Goal: Information Seeking & Learning: Compare options

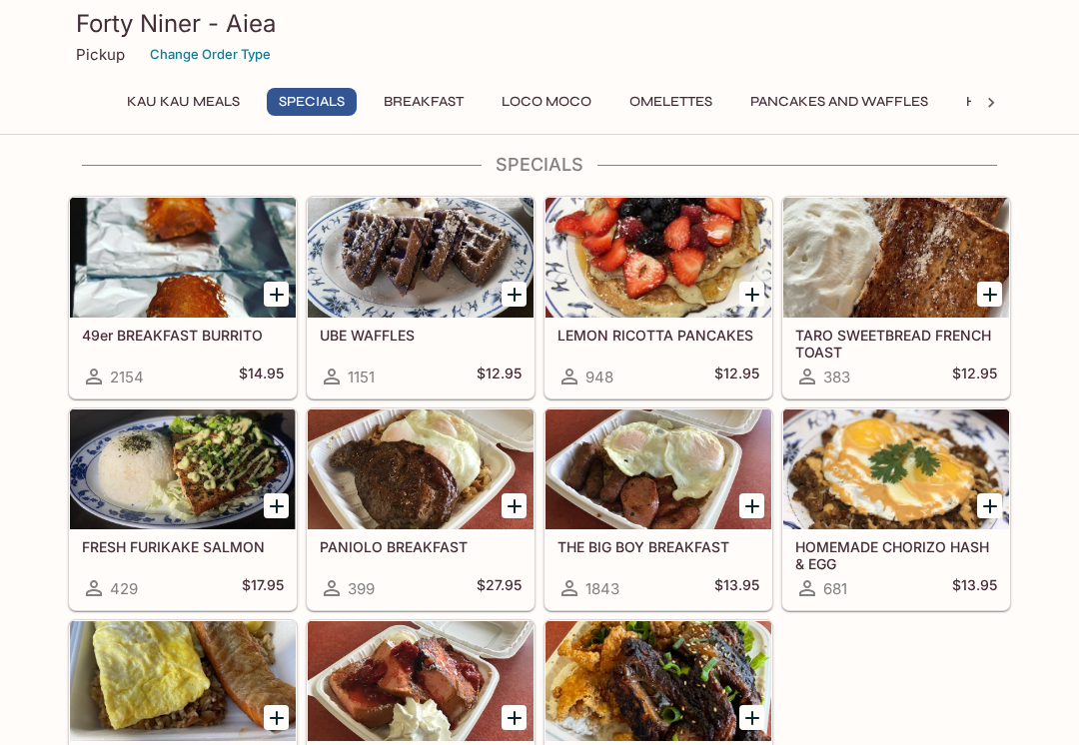
scroll to position [295, 0]
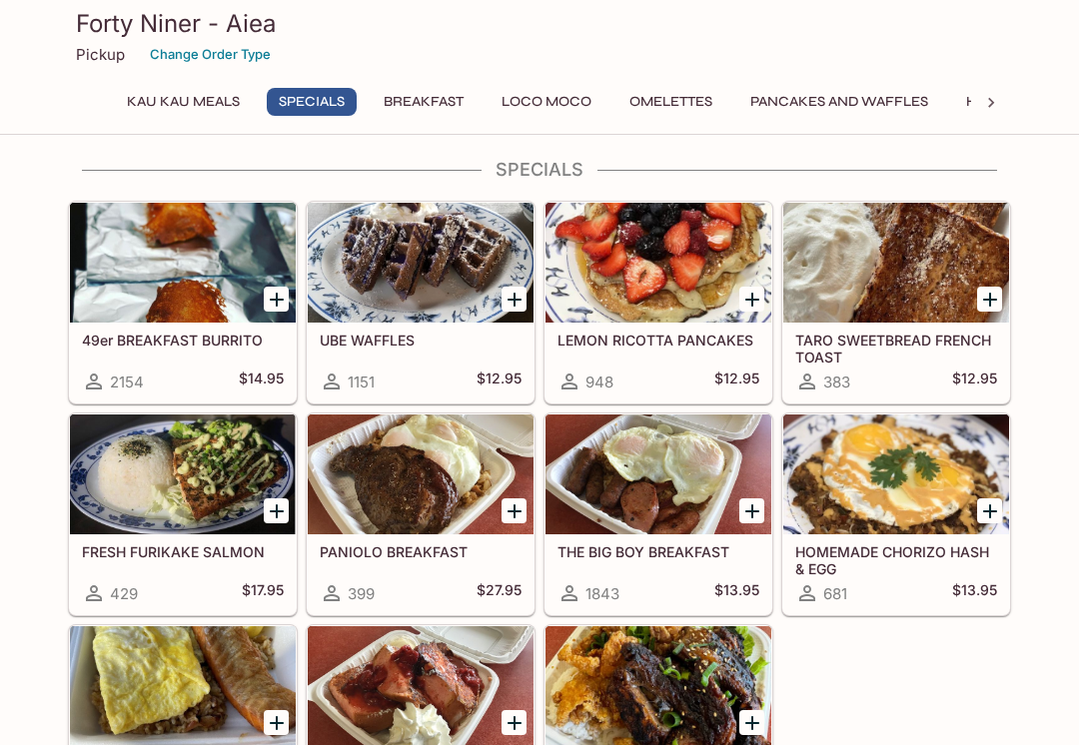
click at [668, 495] on div at bounding box center [658, 475] width 226 height 120
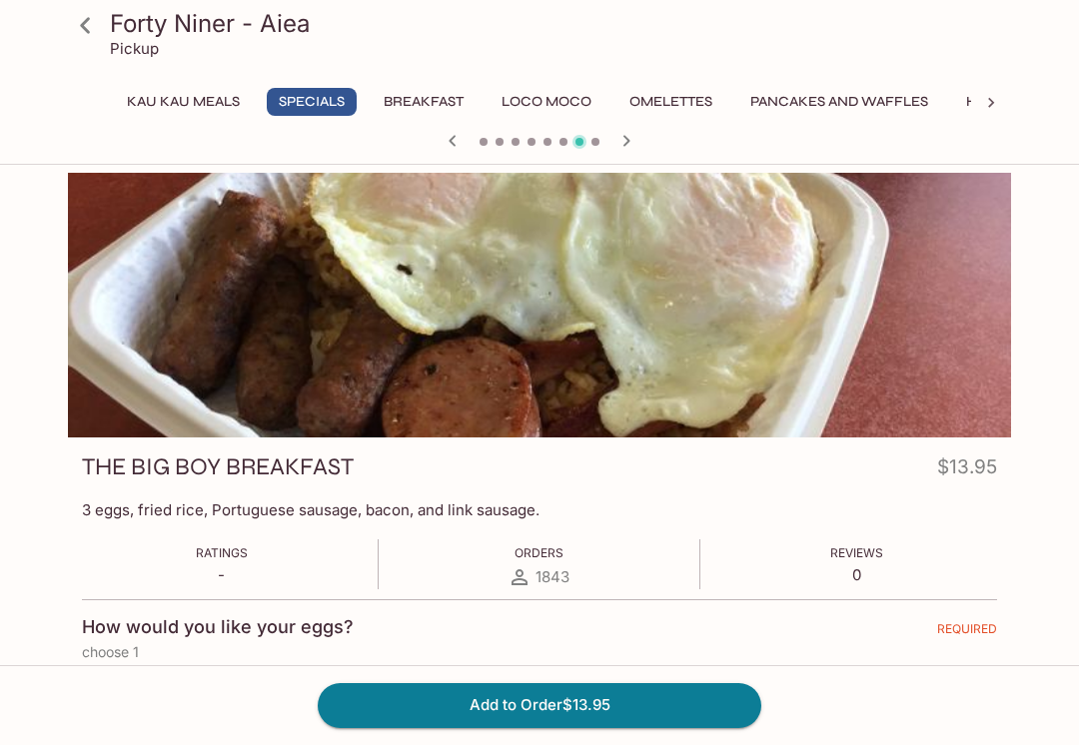
click at [84, 33] on icon at bounding box center [85, 25] width 35 height 35
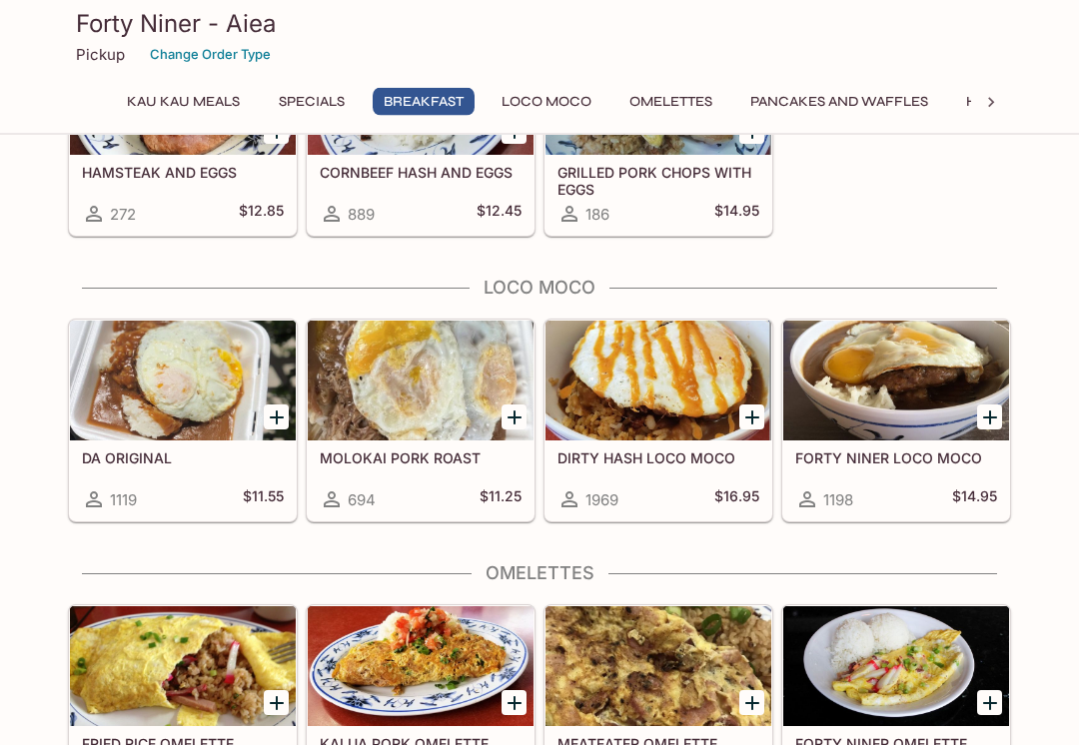
scroll to position [1383, 0]
click at [897, 448] on div "FORTY NINER LOCO MOCO 1198 $14.95" at bounding box center [896, 480] width 226 height 80
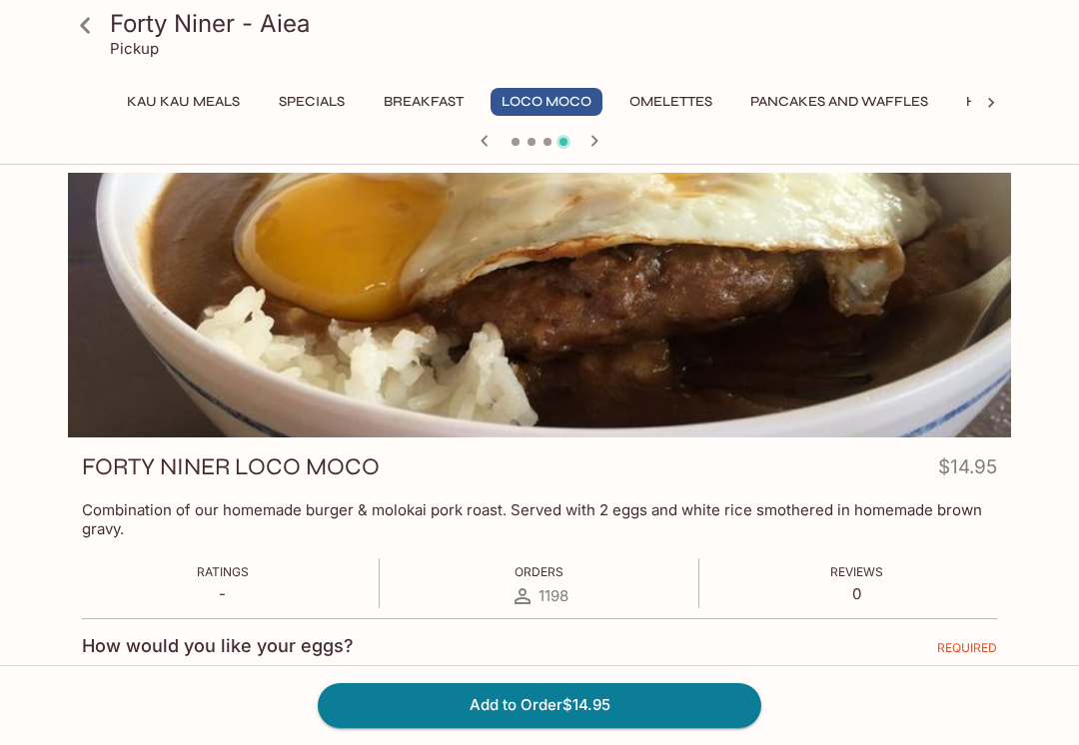
click at [81, 37] on icon at bounding box center [85, 25] width 35 height 35
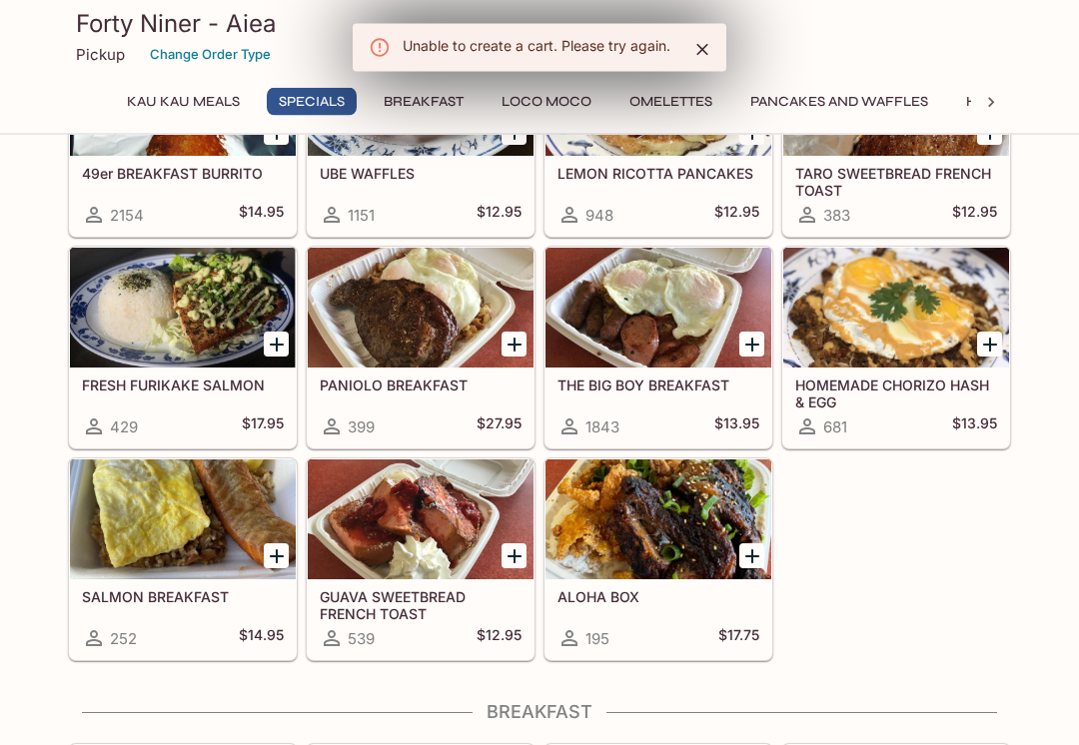
scroll to position [482, 0]
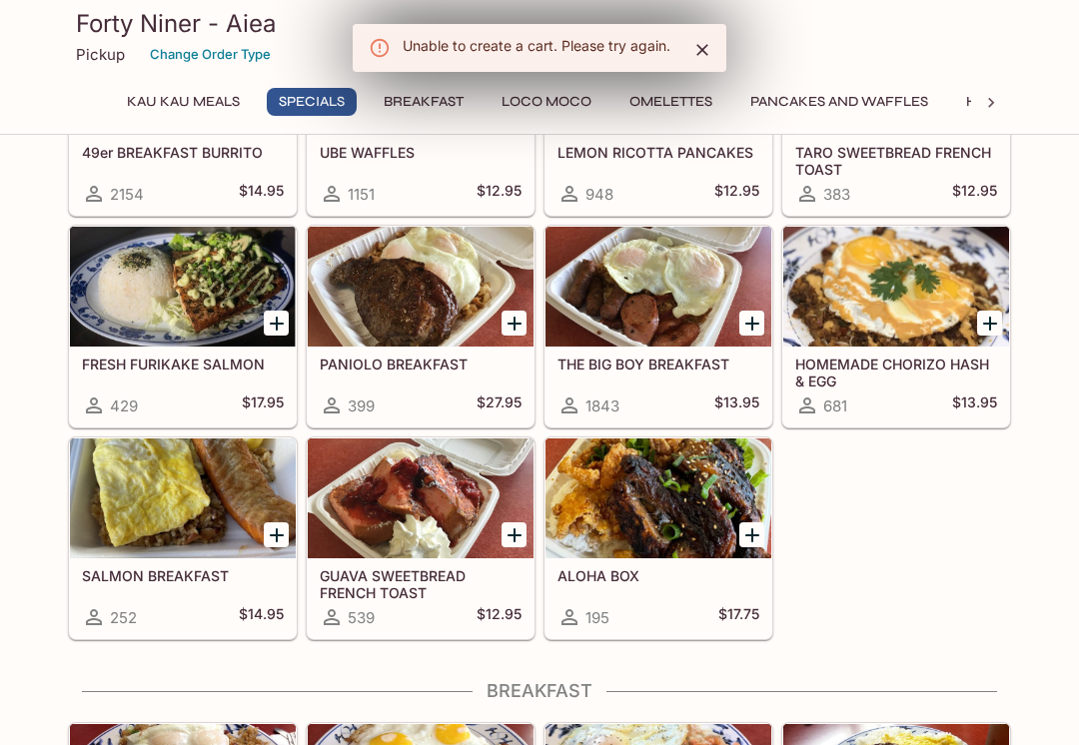
click at [413, 309] on div at bounding box center [421, 287] width 226 height 120
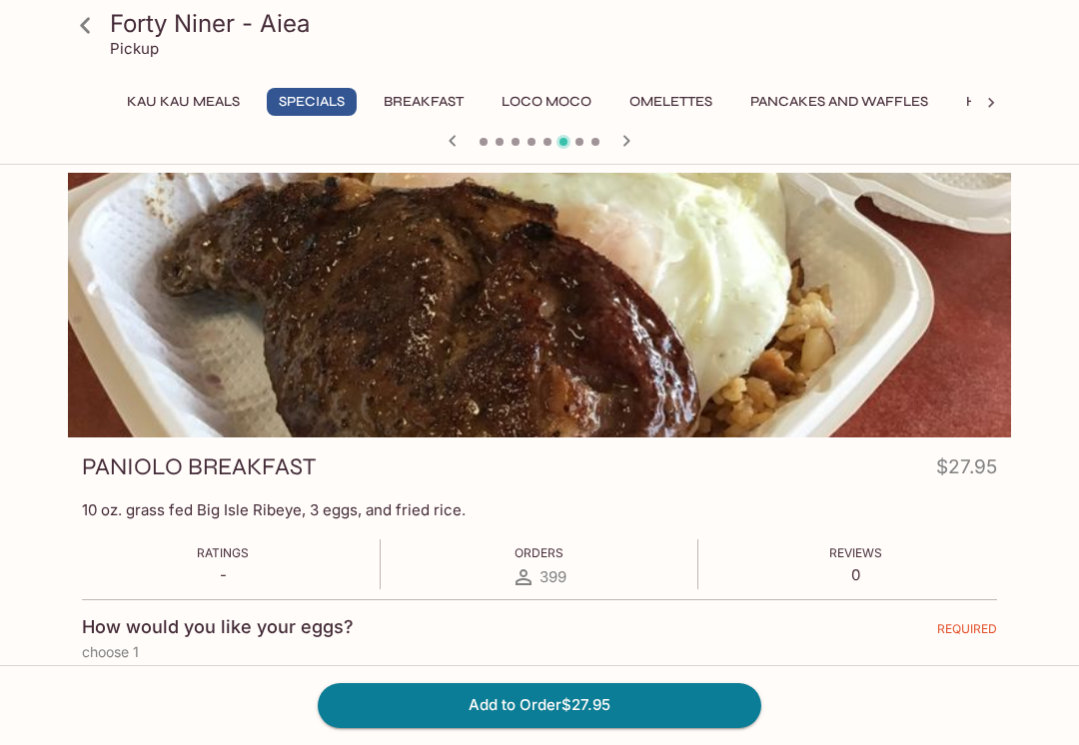
click at [79, 37] on icon at bounding box center [85, 25] width 35 height 35
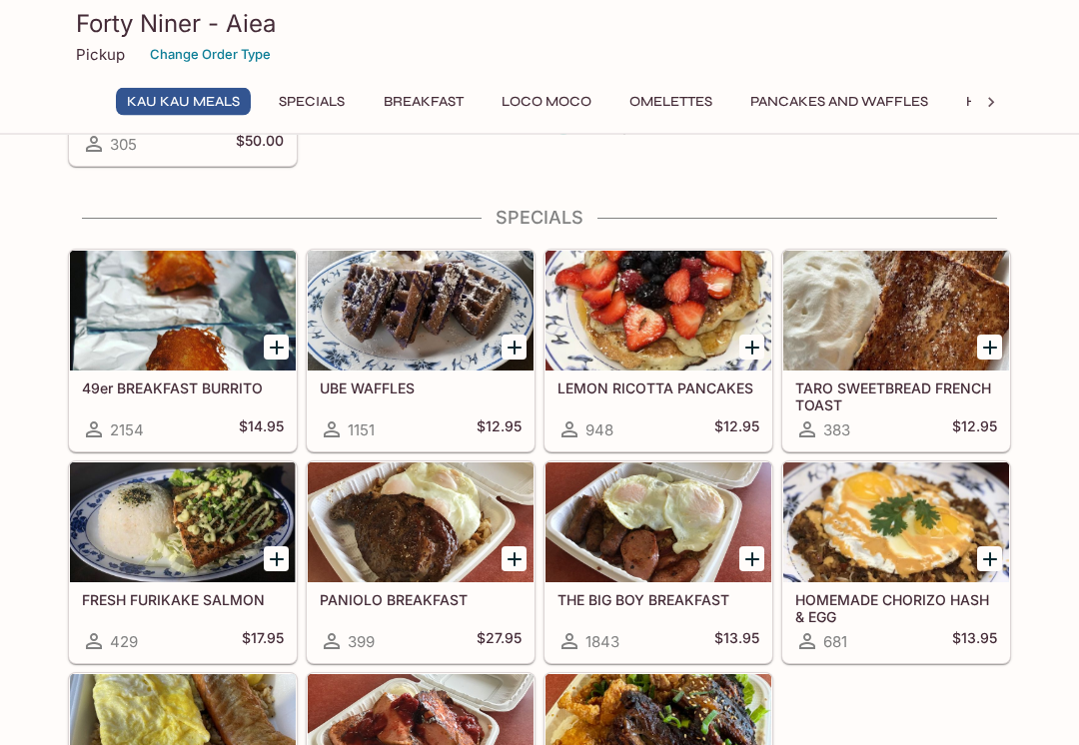
scroll to position [247, 0]
click at [186, 343] on div at bounding box center [183, 311] width 226 height 120
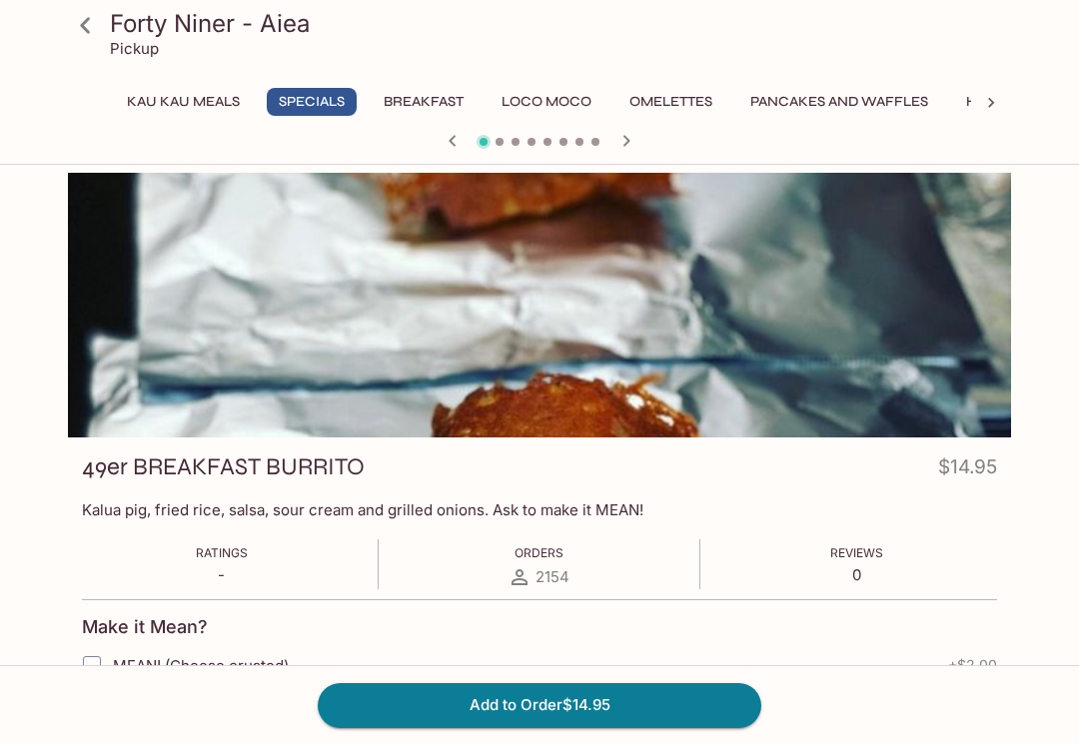
click at [87, 33] on icon at bounding box center [85, 25] width 35 height 35
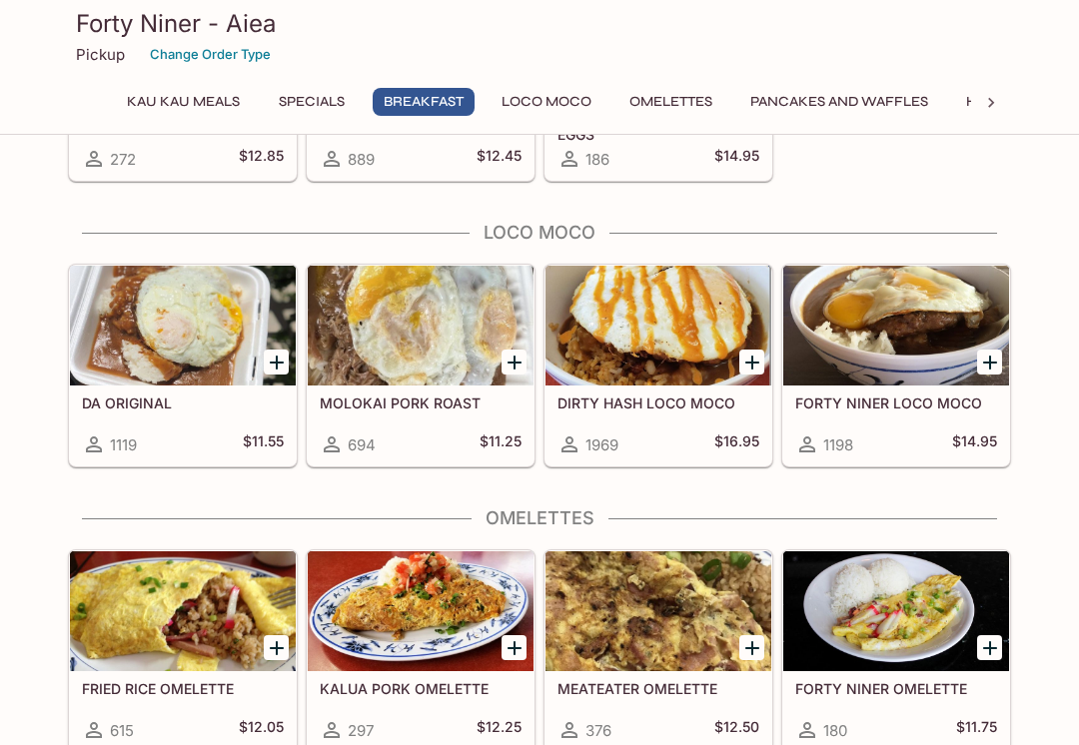
scroll to position [1459, 0]
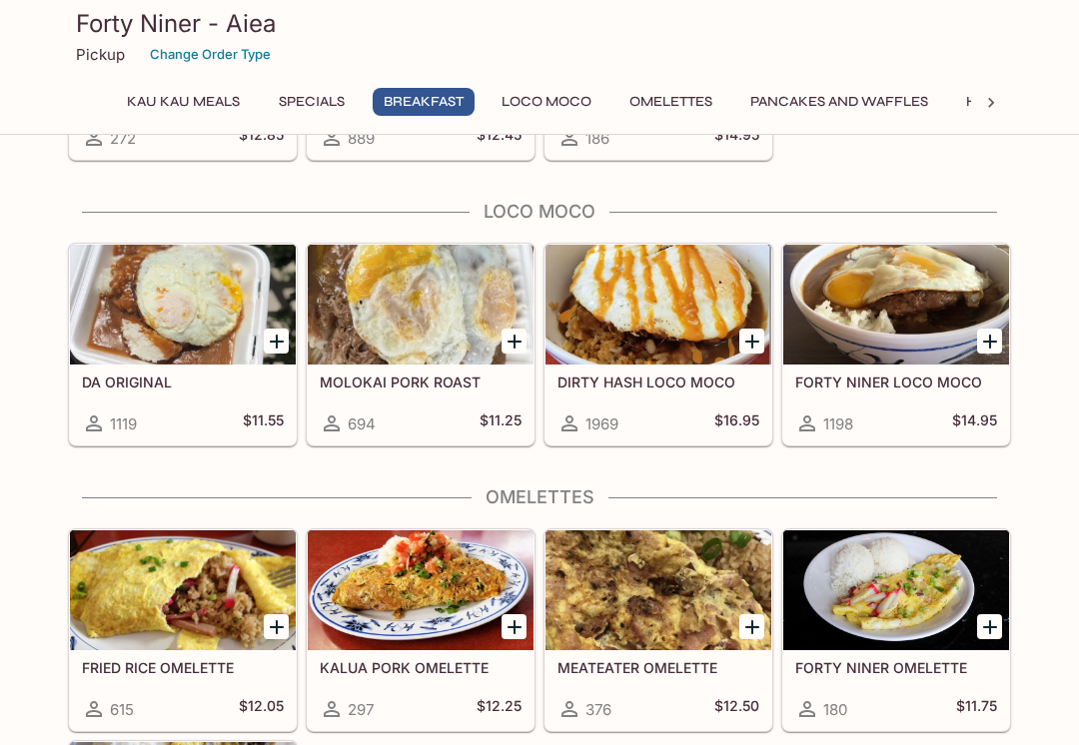
click at [658, 373] on div "DIRTY HASH LOCO MOCO 1969 $16.95" at bounding box center [658, 405] width 226 height 80
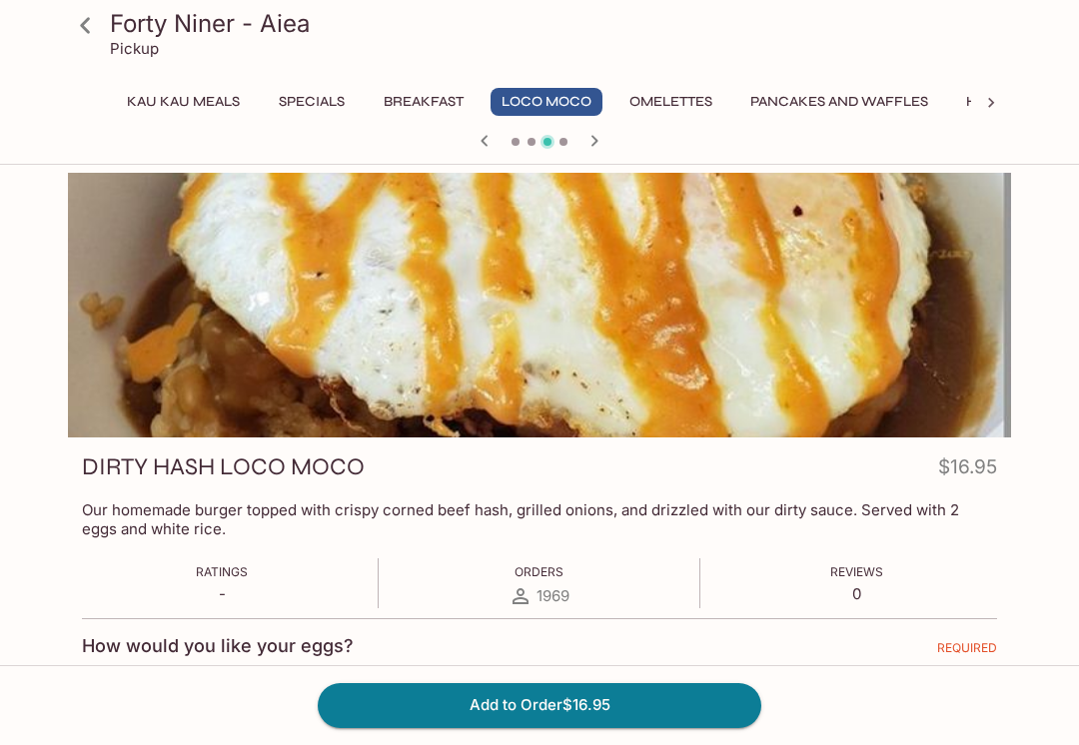
click at [85, 28] on icon at bounding box center [85, 25] width 10 height 16
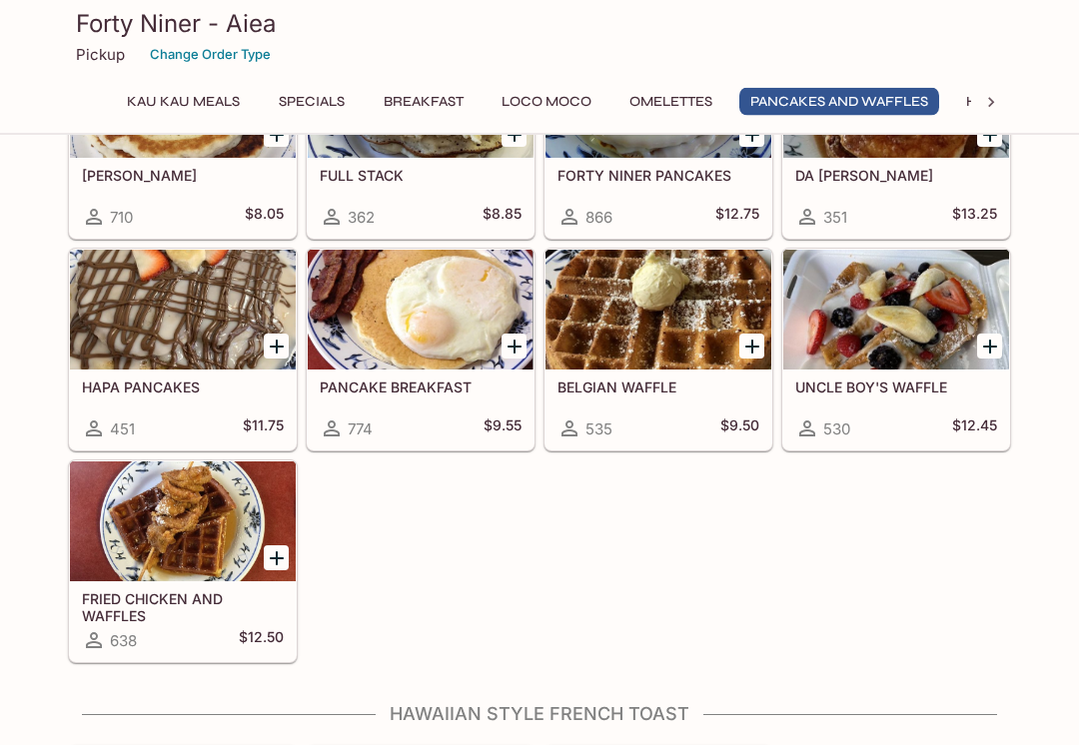
scroll to position [2448, 0]
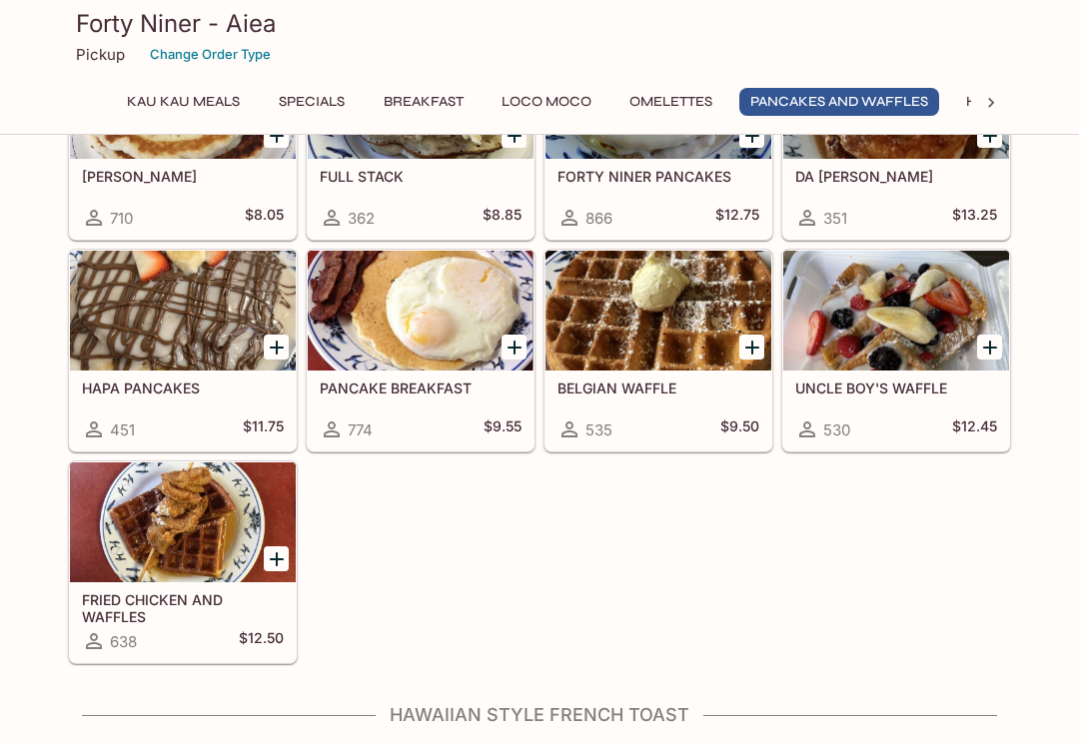
click at [450, 330] on div at bounding box center [421, 311] width 226 height 120
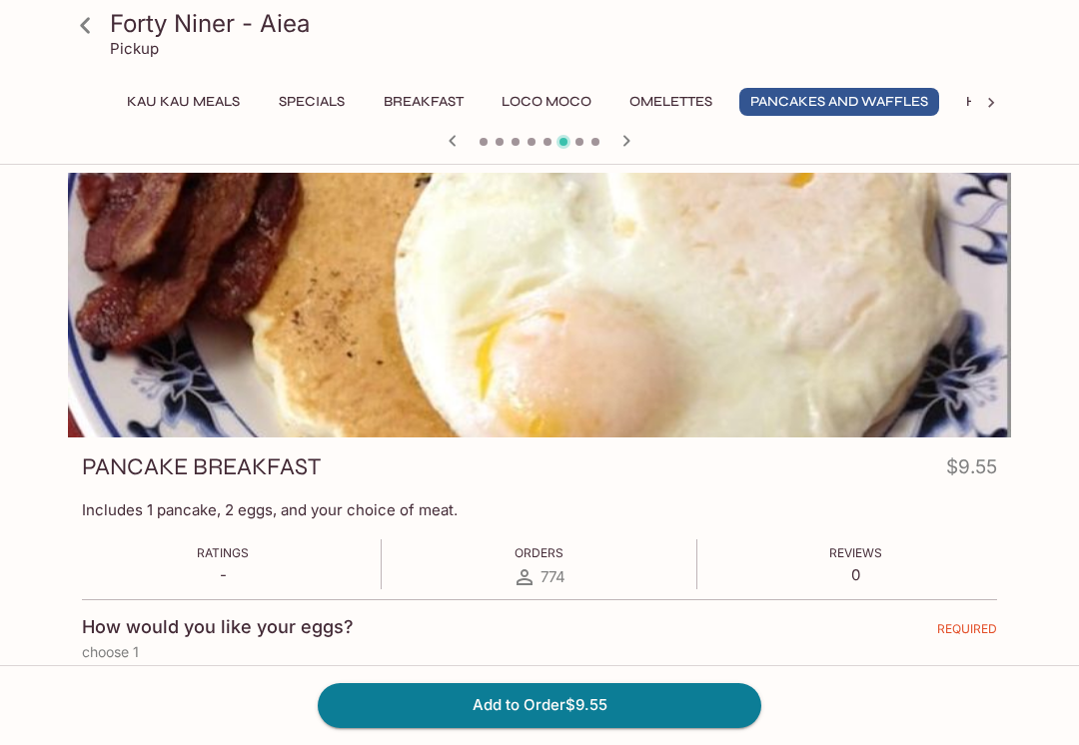
click at [93, 40] on icon at bounding box center [85, 25] width 35 height 35
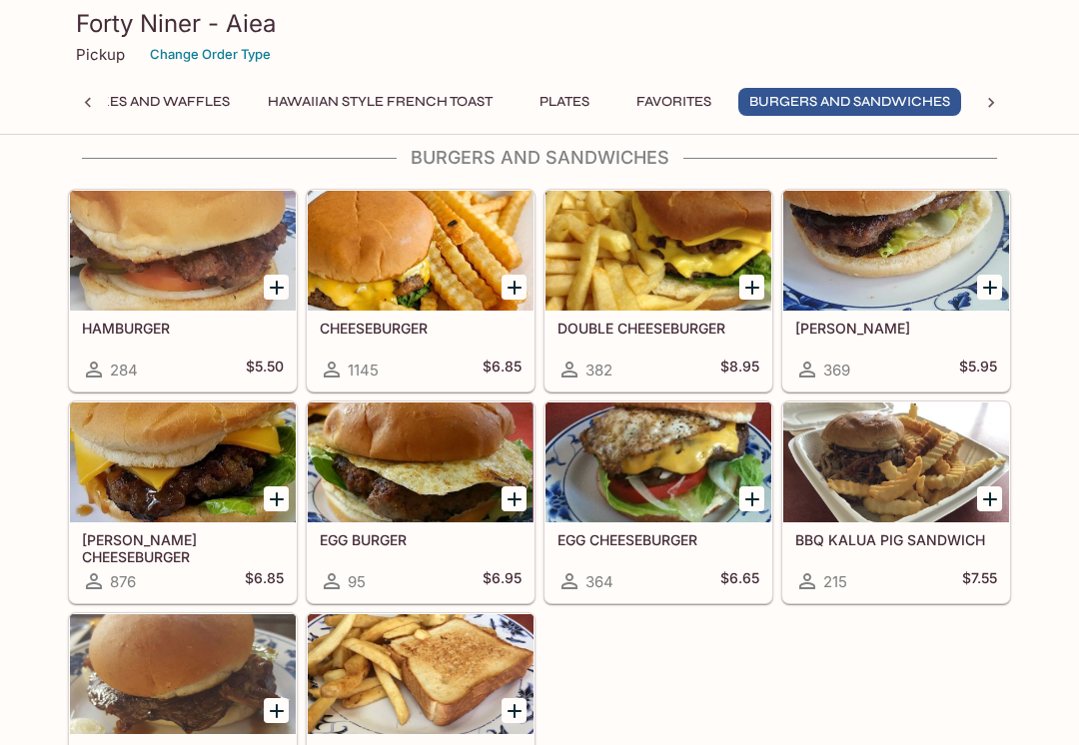
scroll to position [4496, 0]
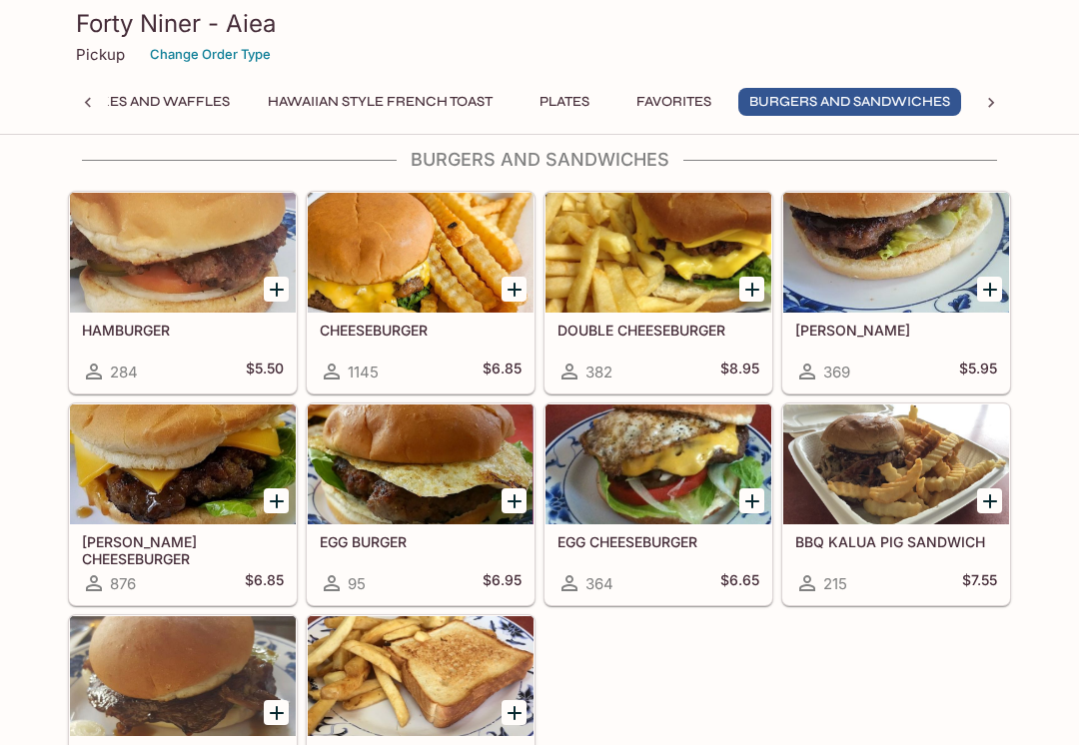
click at [896, 510] on div at bounding box center [896, 465] width 226 height 120
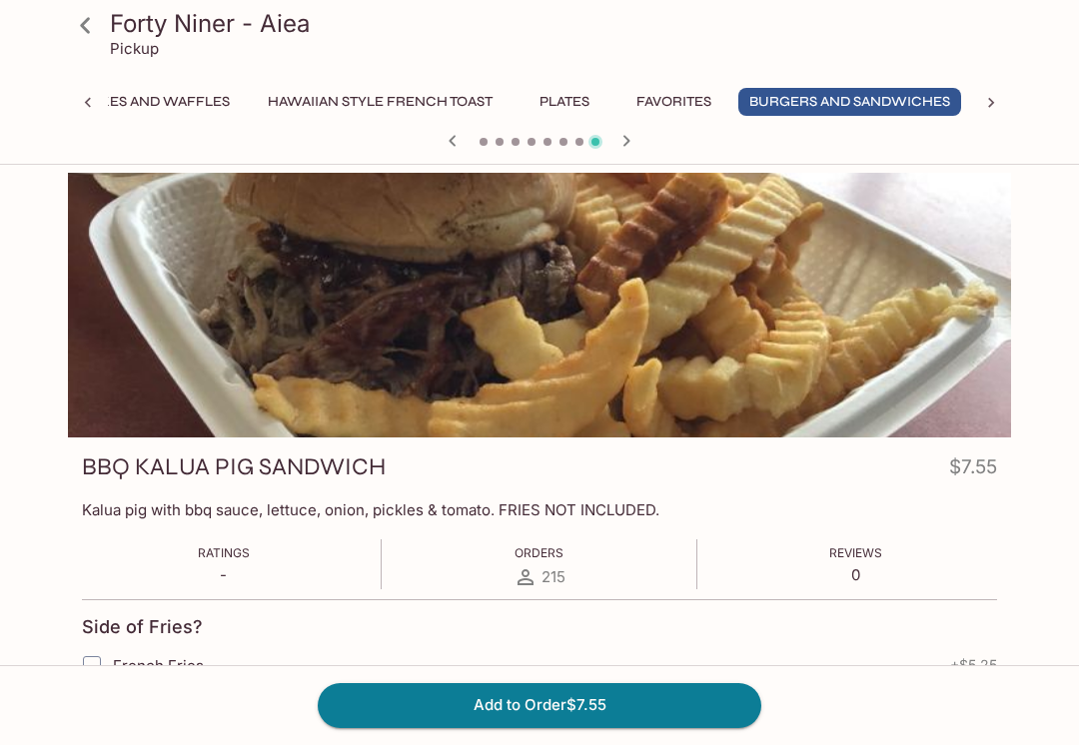
click at [89, 39] on icon at bounding box center [85, 25] width 35 height 35
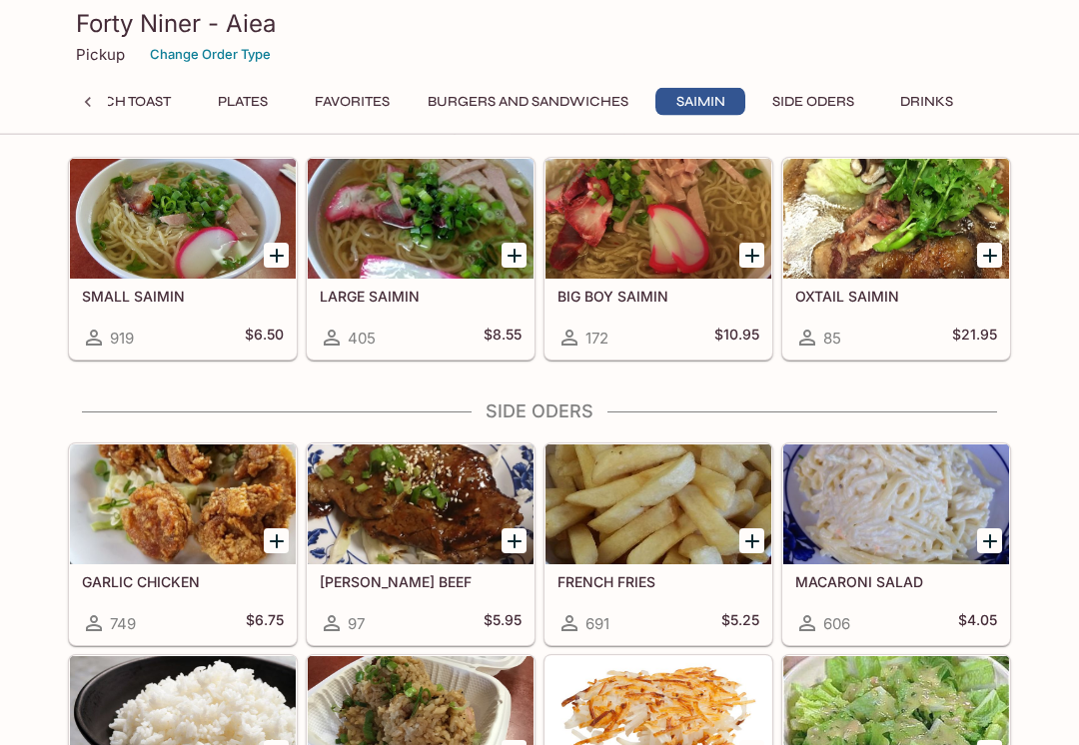
scroll to position [5245, 0]
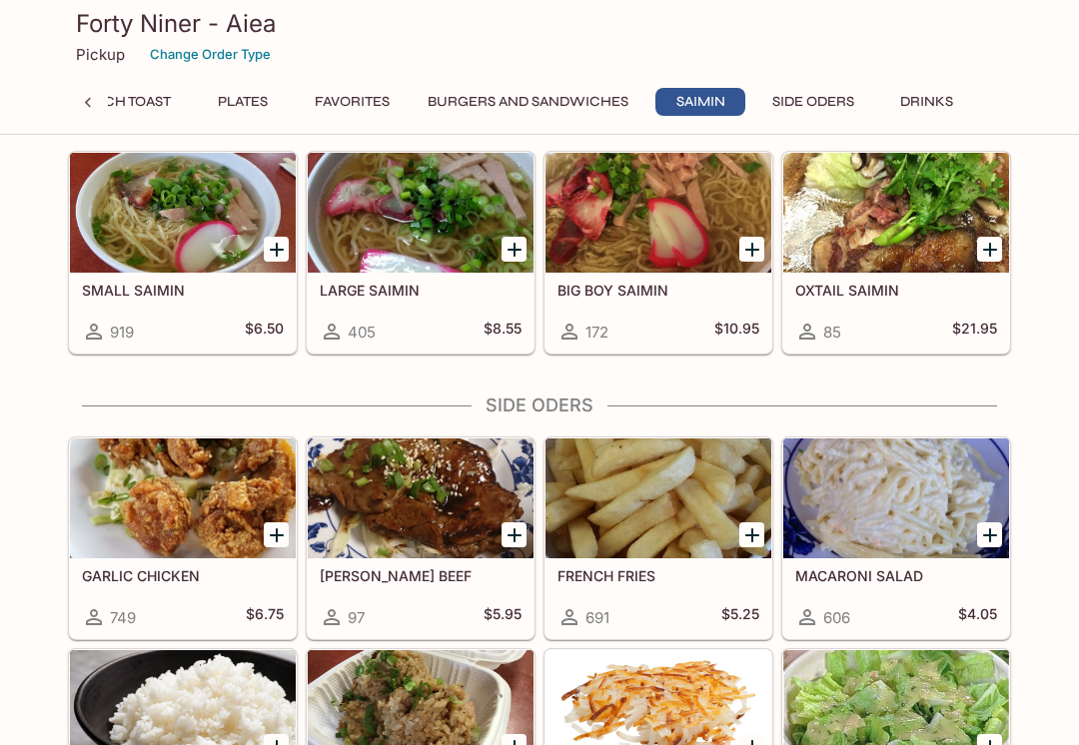
click at [892, 500] on div at bounding box center [896, 498] width 226 height 120
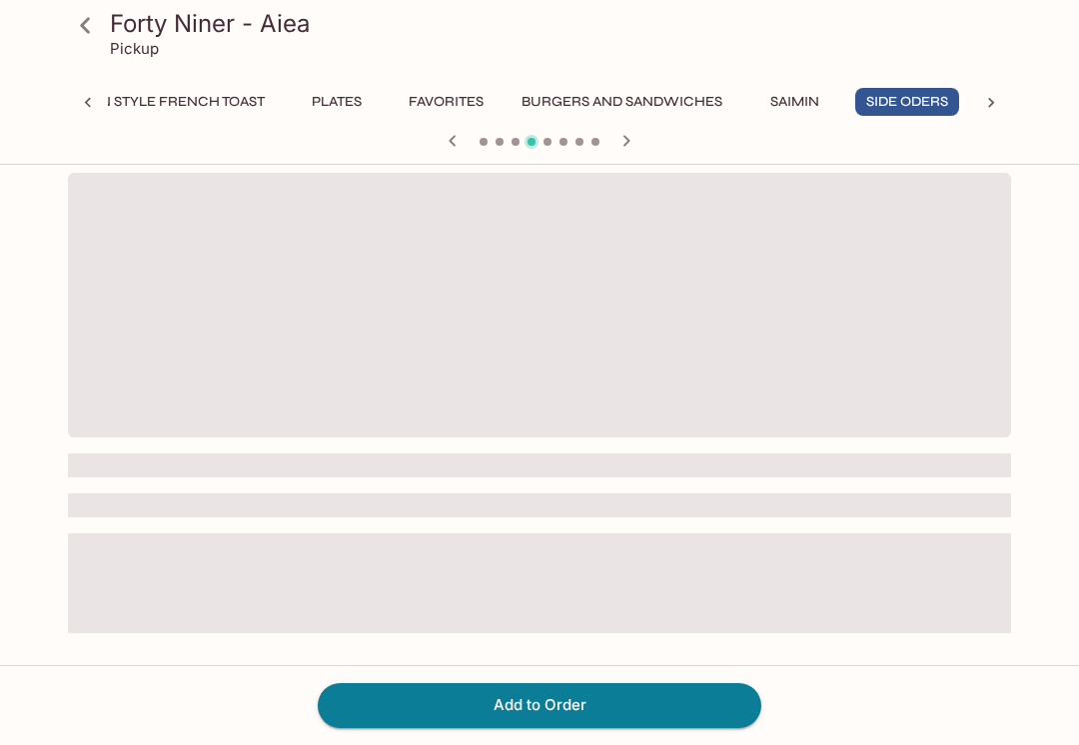
scroll to position [0, 926]
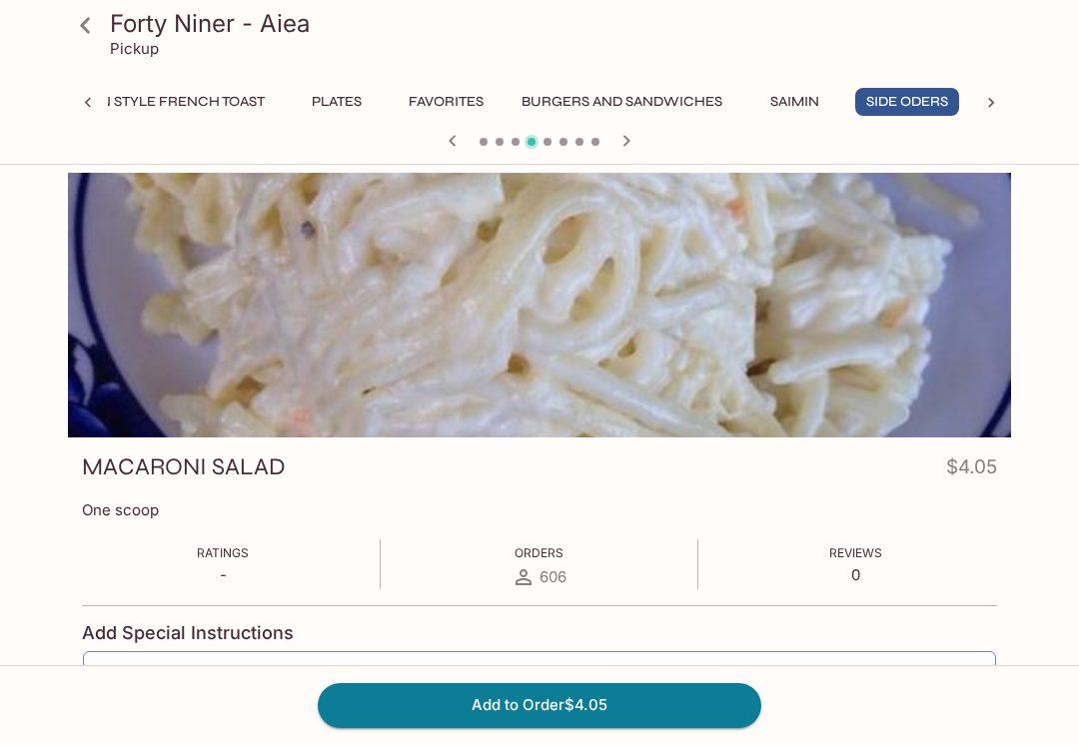
click at [86, 30] on icon at bounding box center [85, 25] width 10 height 16
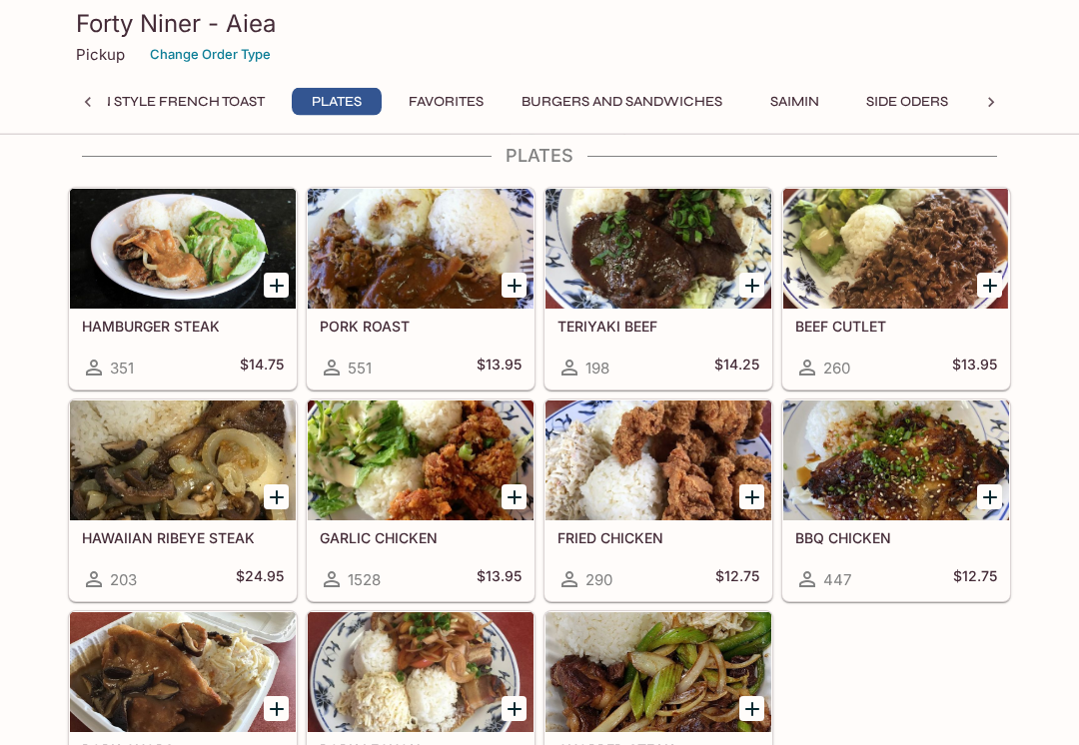
scroll to position [2920, 0]
